Goal: Communication & Community: Answer question/provide support

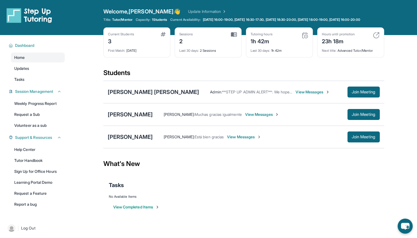
click at [295, 95] on span "View Messages" at bounding box center [312, 91] width 34 height 5
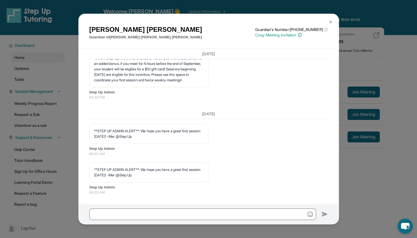
click at [329, 22] on img at bounding box center [330, 22] width 4 height 4
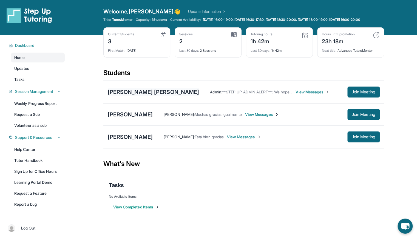
click at [157, 94] on div "[PERSON_NAME] [PERSON_NAME]" at bounding box center [153, 92] width 91 height 8
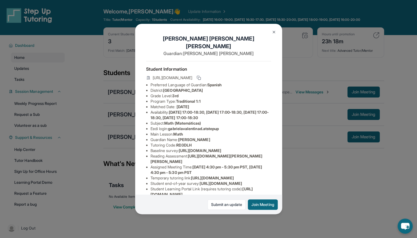
click at [267, 69] on div "[PERSON_NAME] [PERSON_NAME] Guardian: [PERSON_NAME] Student Information [URL][D…" at bounding box center [208, 119] width 147 height 190
click at [200, 77] on rect at bounding box center [199, 78] width 2 height 2
click at [275, 30] on img at bounding box center [273, 32] width 4 height 4
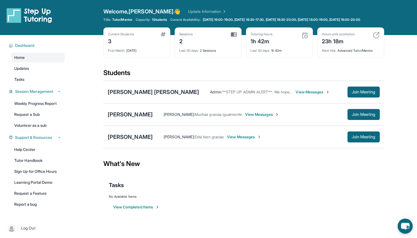
click at [305, 95] on span "View Messages" at bounding box center [312, 91] width 34 height 5
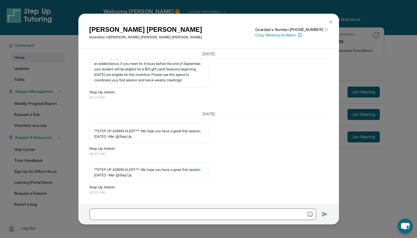
scroll to position [923, 0]
click at [118, 213] on input "text" at bounding box center [202, 214] width 226 height 12
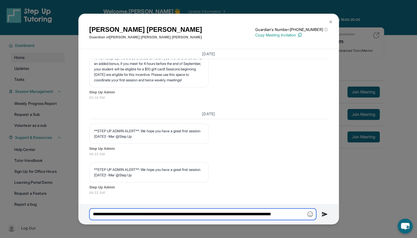
paste input "**********"
type input "**********"
click at [324, 215] on img at bounding box center [324, 214] width 6 height 7
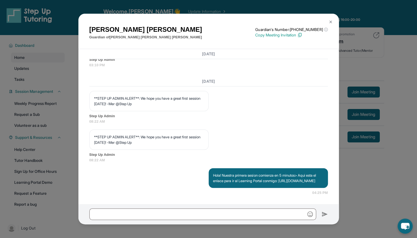
scroll to position [961, 0]
click at [330, 25] on button at bounding box center [330, 21] width 11 height 11
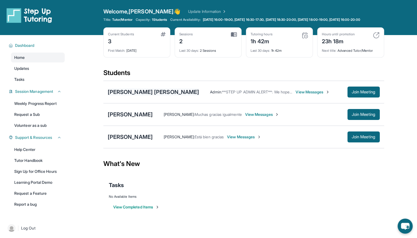
click at [156, 95] on div "[PERSON_NAME] [PERSON_NAME]" at bounding box center [153, 92] width 91 height 8
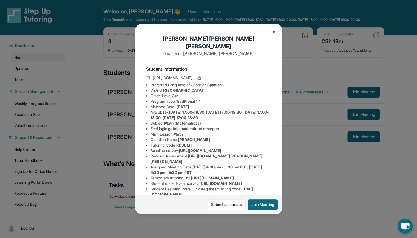
click at [272, 31] on img at bounding box center [273, 32] width 4 height 4
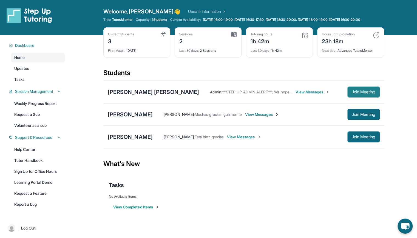
click at [360, 94] on span "Join Meeting" at bounding box center [363, 91] width 24 height 3
